Goal: Information Seeking & Learning: Learn about a topic

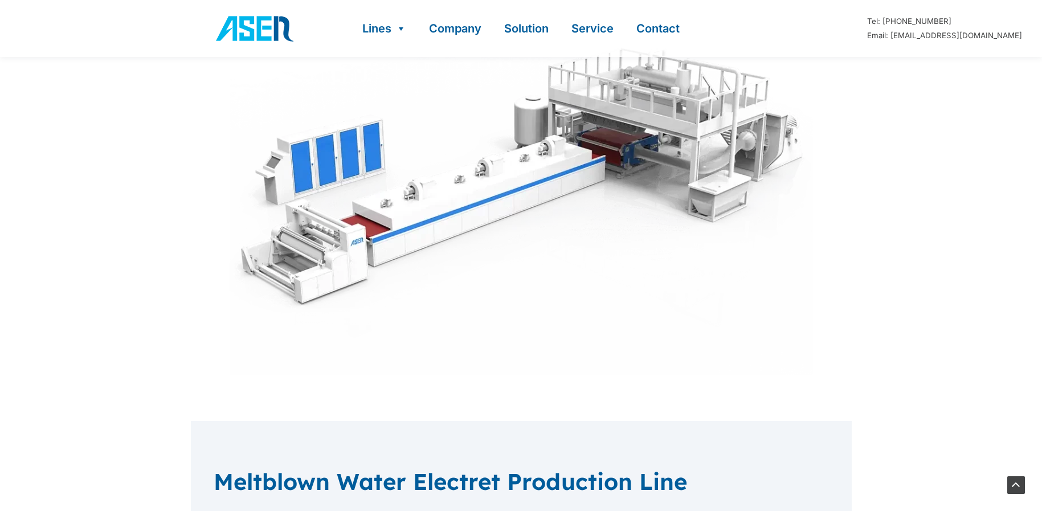
scroll to position [399, 0]
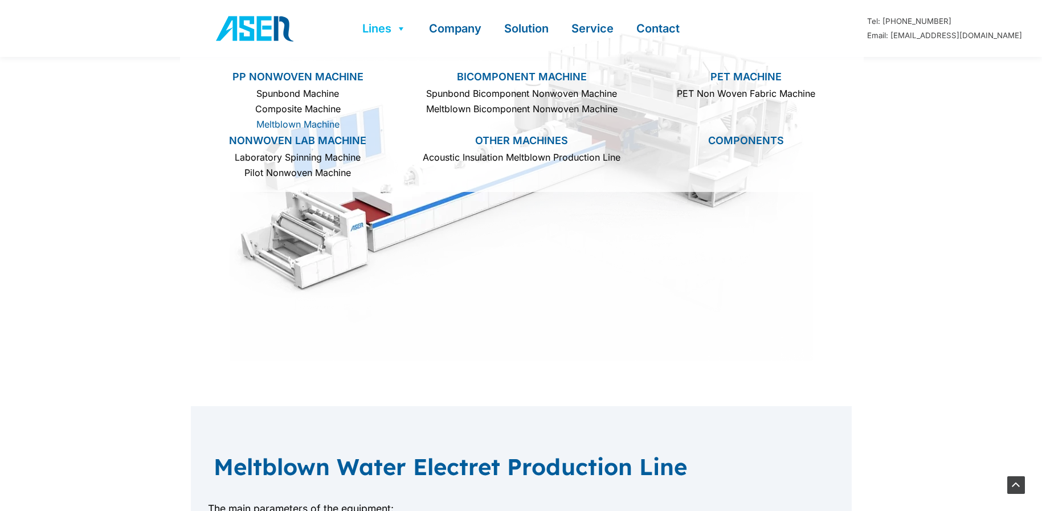
click at [319, 121] on link "Meltblown Machine" at bounding box center [297, 124] width 212 height 15
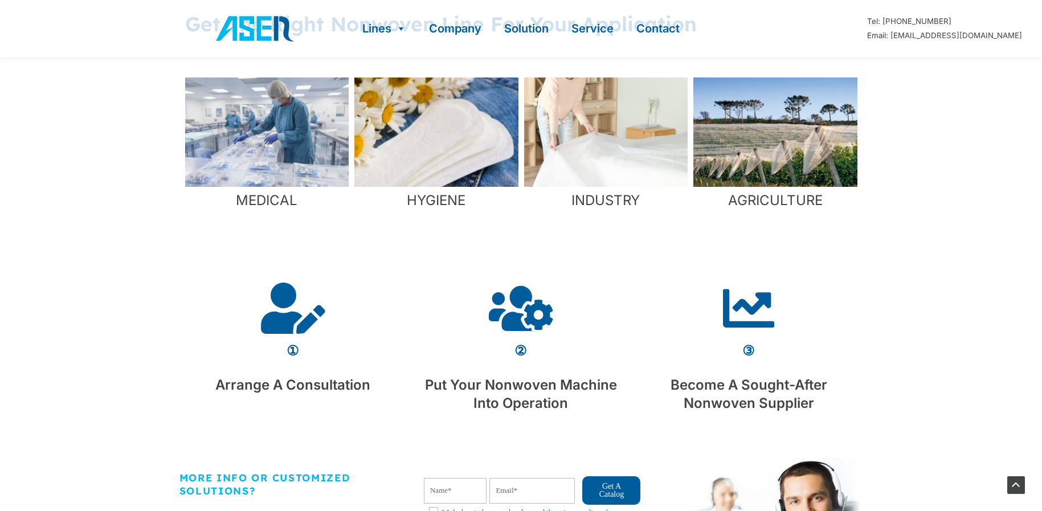
scroll to position [798, 0]
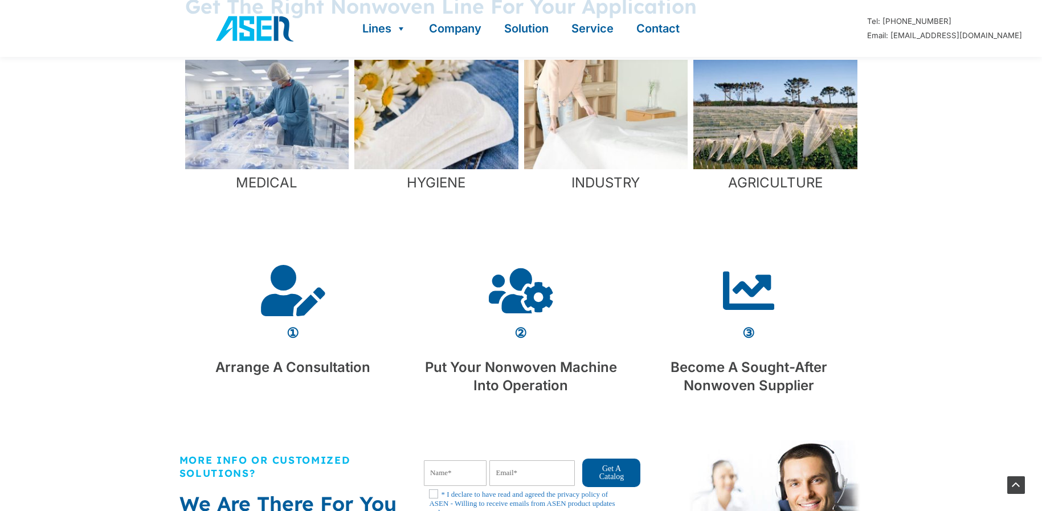
click at [771, 183] on figcaption "AGRICULTURE" at bounding box center [775, 182] width 164 height 27
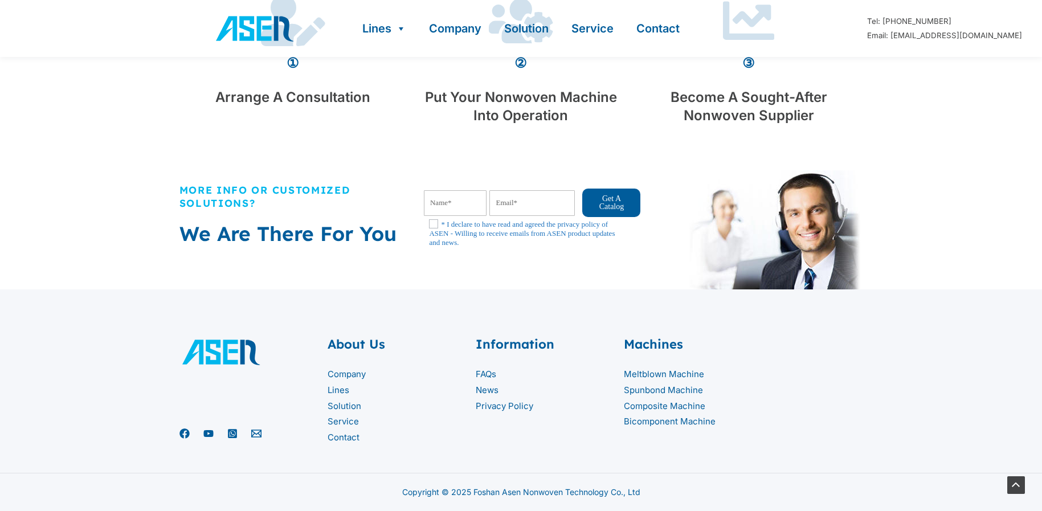
scroll to position [1082, 0]
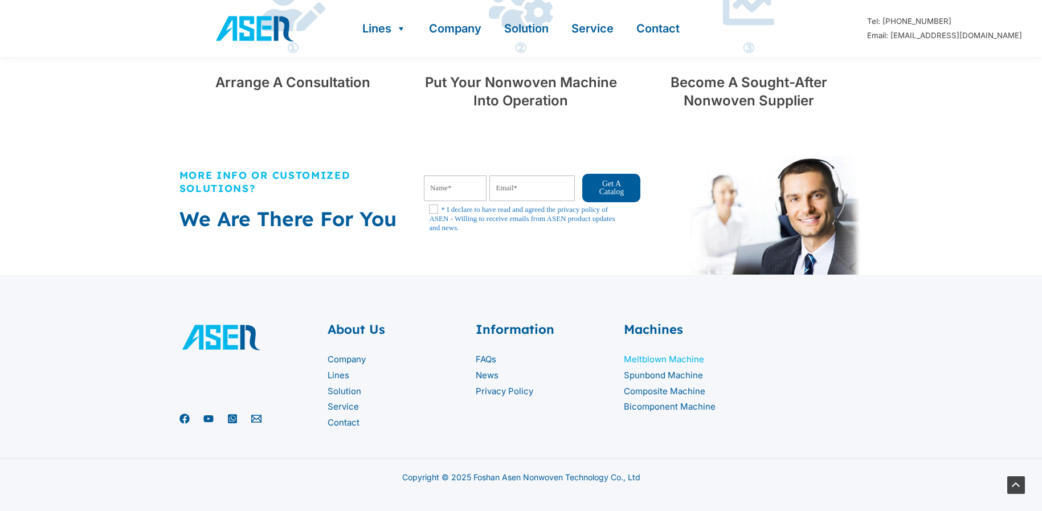
click at [635, 359] on link "Meltblown Machine" at bounding box center [664, 359] width 80 height 11
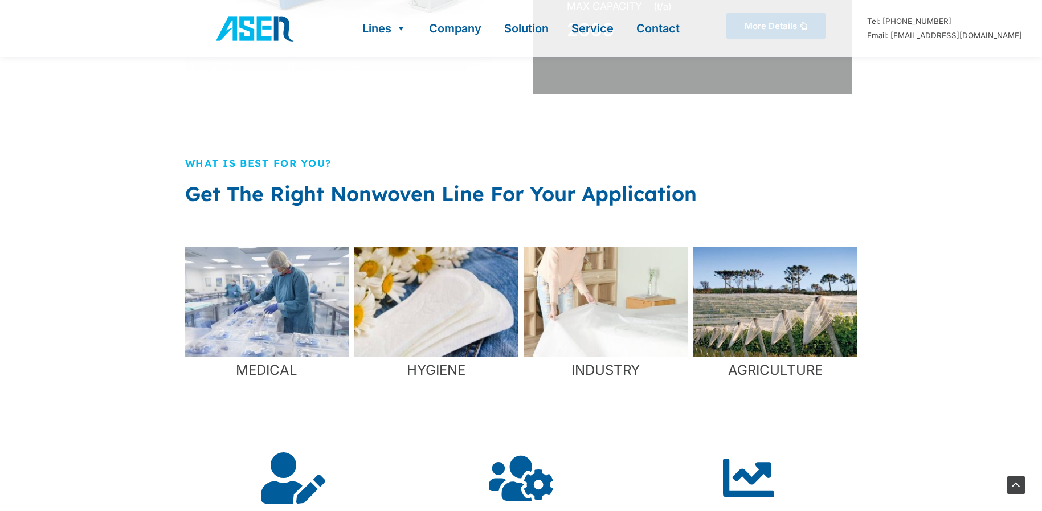
scroll to position [627, 0]
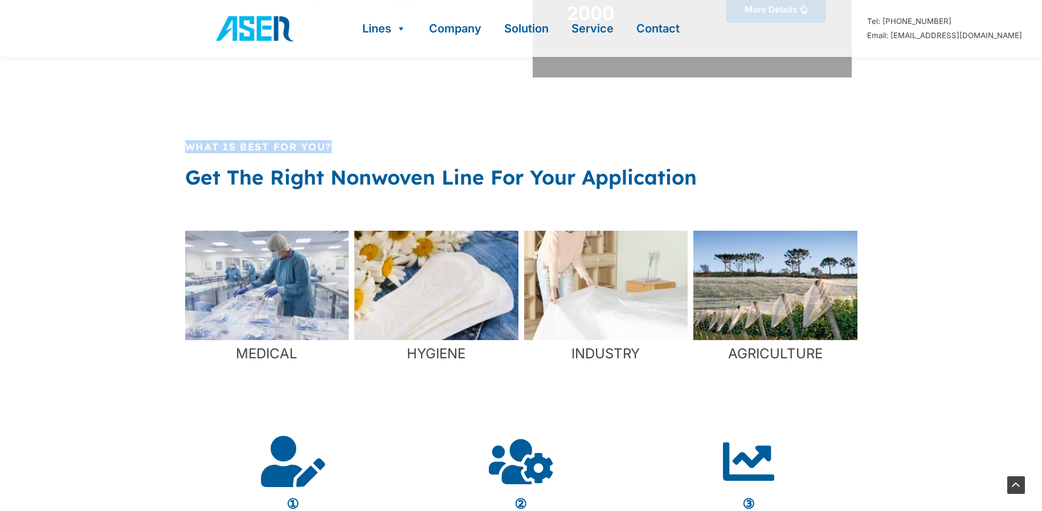
drag, startPoint x: 342, startPoint y: 152, endPoint x: 188, endPoint y: 153, distance: 154.4
click at [188, 153] on h2 "What is best for you?" at bounding box center [521, 146] width 672 height 13
copy h2 "What is best for you?"
click at [446, 321] on img "2 / 4" at bounding box center [436, 285] width 164 height 109
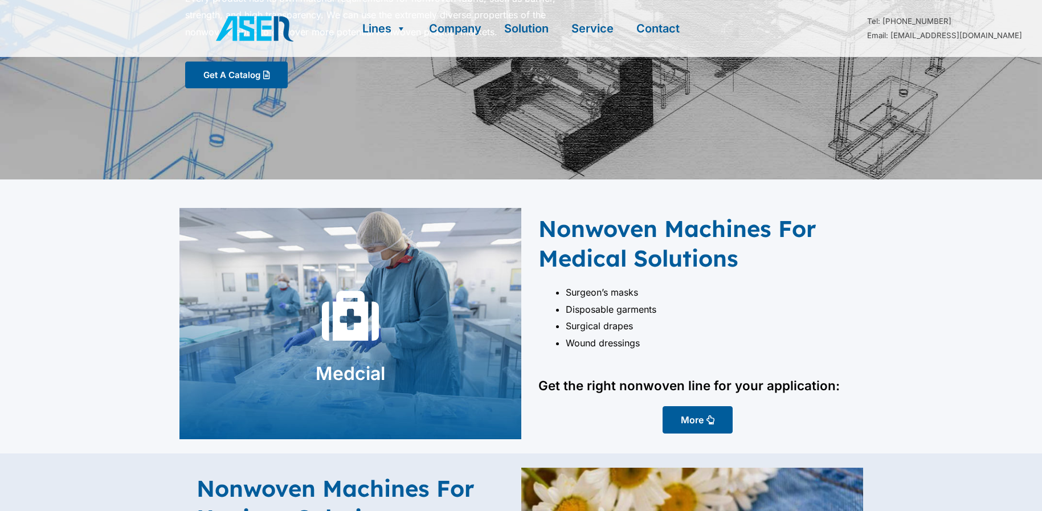
scroll to position [171, 0]
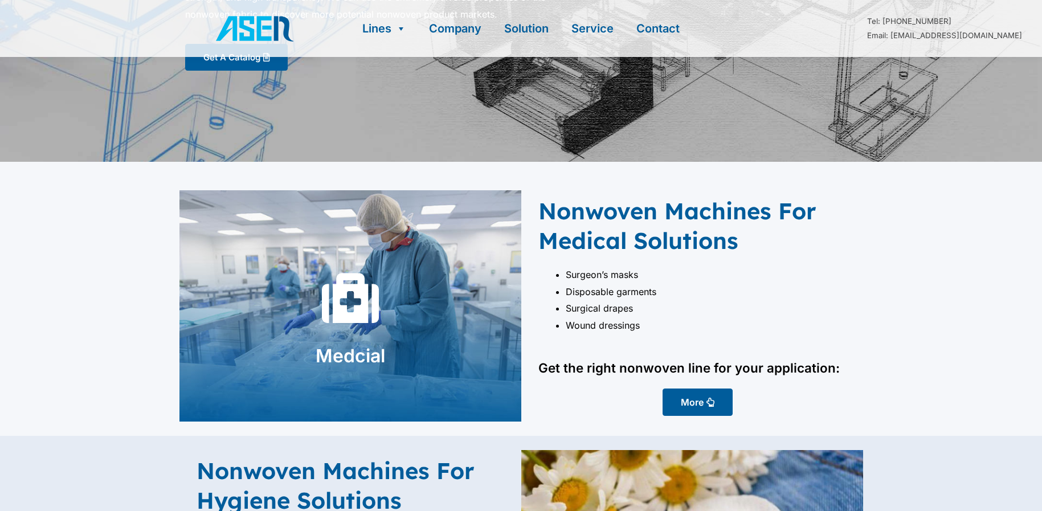
click at [833, 366] on p "Get the right nonwoven line for your application:" at bounding box center [697, 367] width 319 height 17
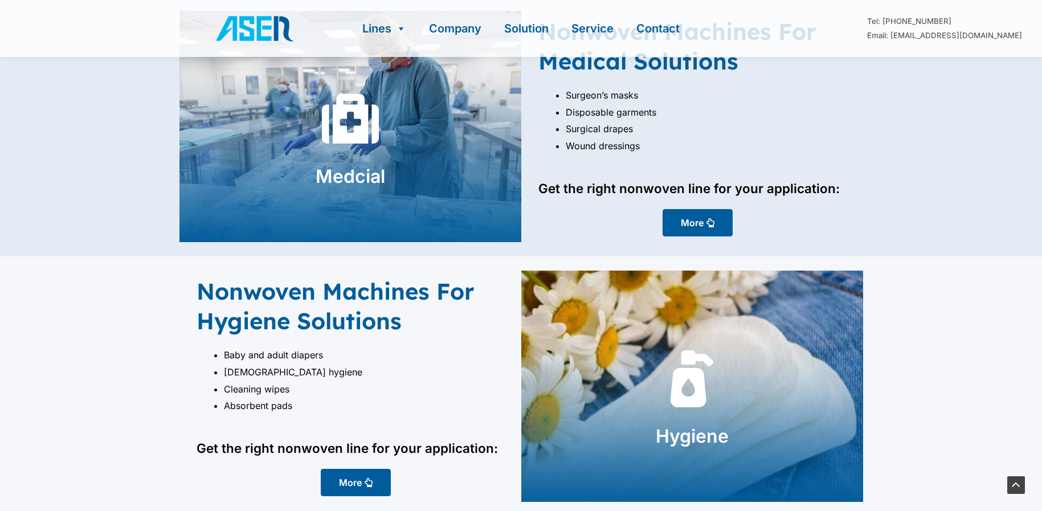
scroll to position [399, 0]
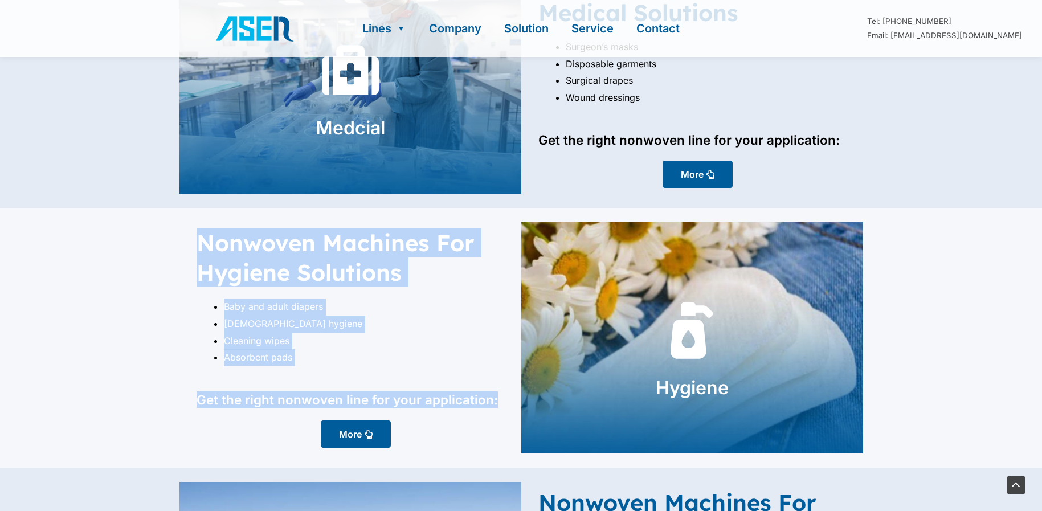
drag, startPoint x: 495, startPoint y: 401, endPoint x: 203, endPoint y: 245, distance: 330.8
click at [203, 245] on div "Nonwoven Machines For Hygiene Solutions Baby and adult diapers Female hygiene C…" at bounding box center [356, 337] width 330 height 231
copy div "Nonwoven Machines For Hygiene Solutions Baby and adult diapers Female hygiene C…"
click at [353, 430] on span "More" at bounding box center [350, 434] width 23 height 9
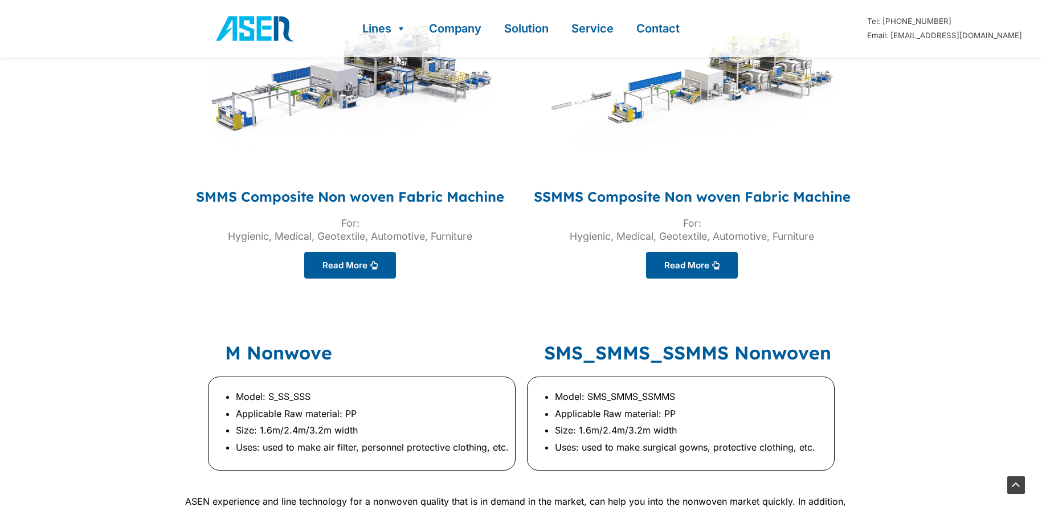
scroll to position [1628, 0]
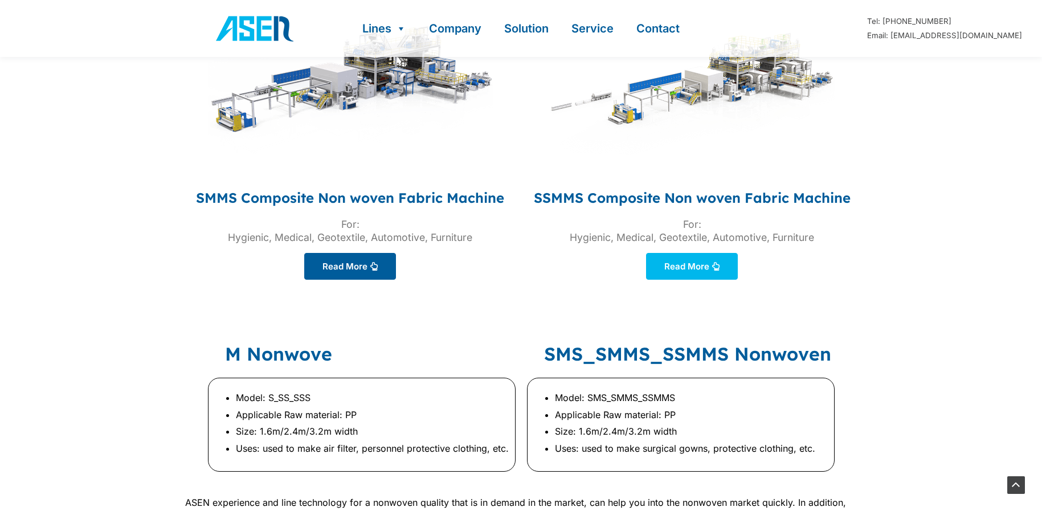
click at [665, 271] on span "Read More" at bounding box center [686, 266] width 45 height 9
